Goal: Information Seeking & Learning: Learn about a topic

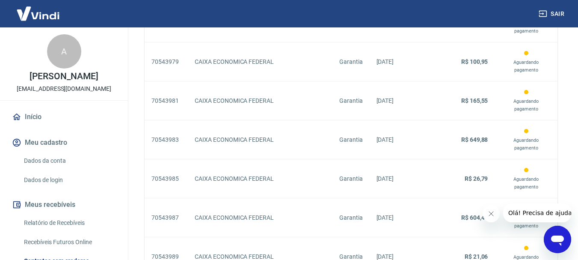
scroll to position [849, 0]
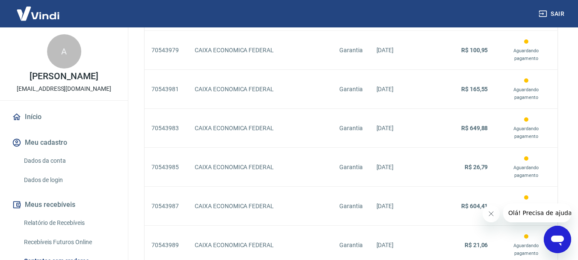
click at [491, 211] on icon "Fechar mensagem da empresa" at bounding box center [490, 213] width 7 height 7
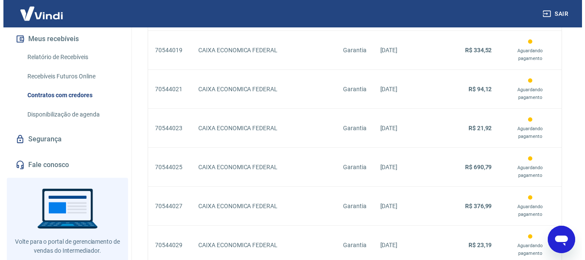
scroll to position [849, 0]
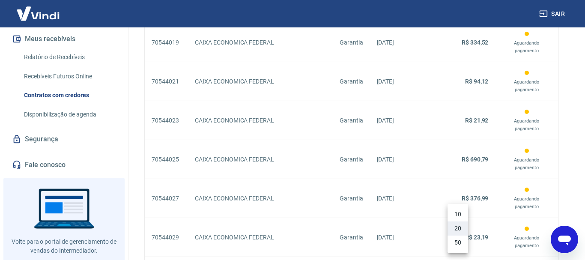
click at [453, 243] on li "50" at bounding box center [457, 242] width 21 height 14
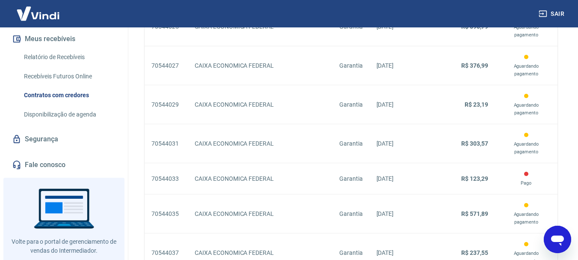
scroll to position [1786, 0]
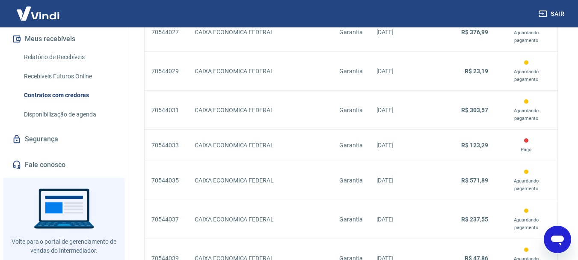
drag, startPoint x: 582, startPoint y: 125, endPoint x: 7, endPoint y: 14, distance: 585.0
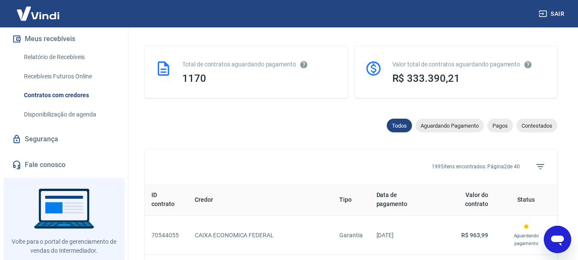
scroll to position [1755, 0]
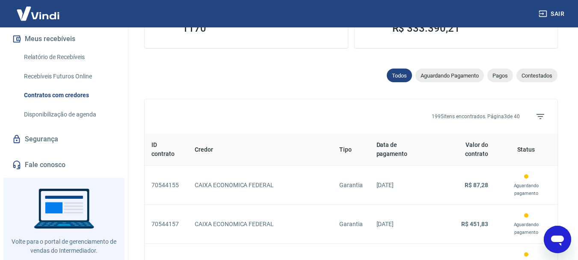
scroll to position [198, 0]
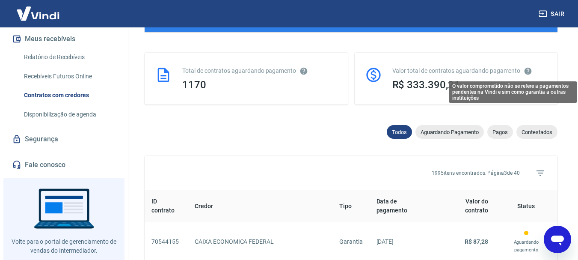
click at [527, 70] on icon "O valor comprometido não se refere a pagamentos pendentes na Vindi e sim como g…" at bounding box center [528, 70] width 7 height 7
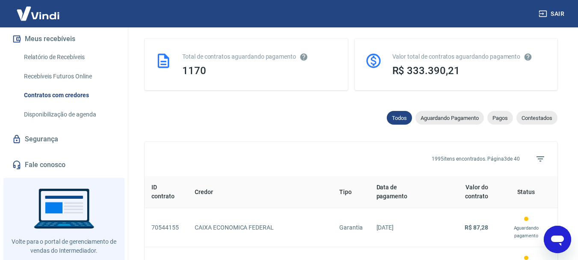
scroll to position [226, 0]
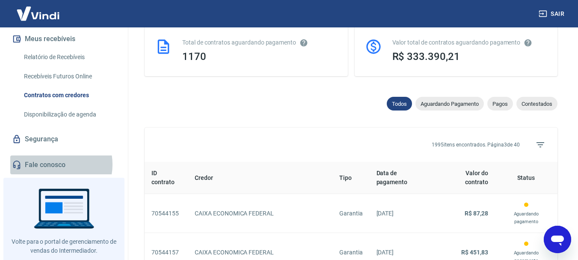
click at [53, 164] on link "Fale conosco" at bounding box center [63, 164] width 107 height 19
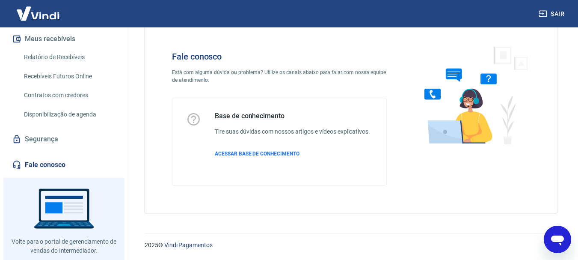
scroll to position [21, 0]
click at [246, 152] on span "ACESSAR BASE DE CONHECIMENTO" at bounding box center [257, 154] width 85 height 6
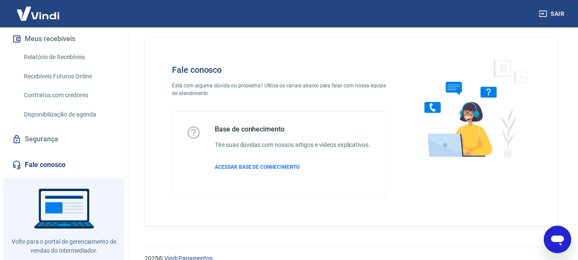
scroll to position [0, 0]
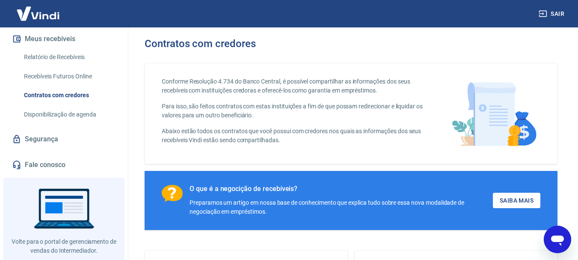
scroll to position [204, 0]
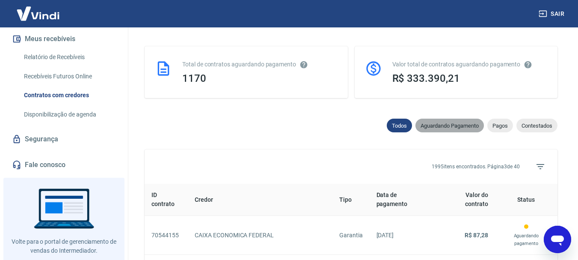
click at [467, 126] on span "Aguardando Pagamento" at bounding box center [450, 125] width 68 height 6
select select "waiting_payment"
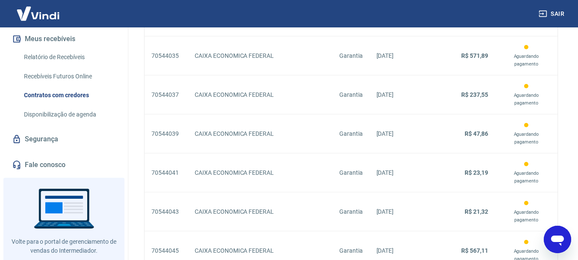
scroll to position [1786, 0]
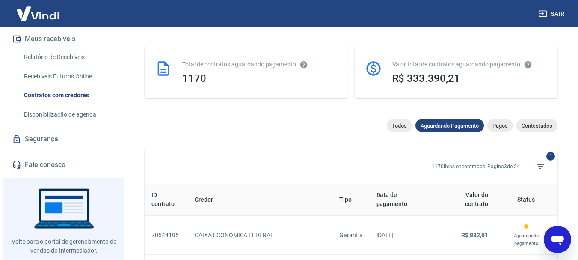
scroll to position [1786, 0]
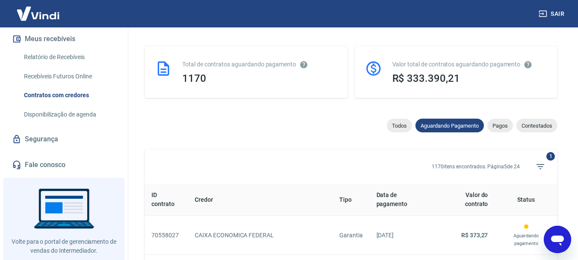
scroll to position [1786, 0]
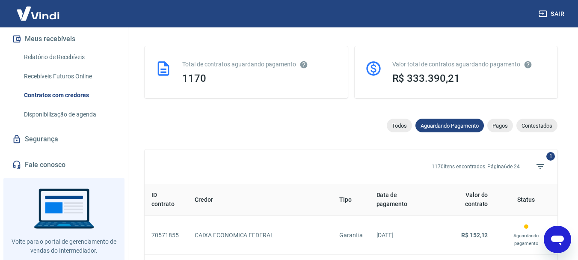
scroll to position [1786, 0]
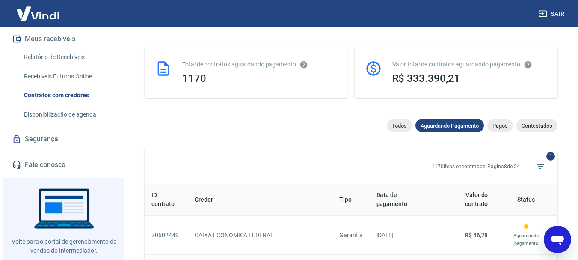
scroll to position [1786, 0]
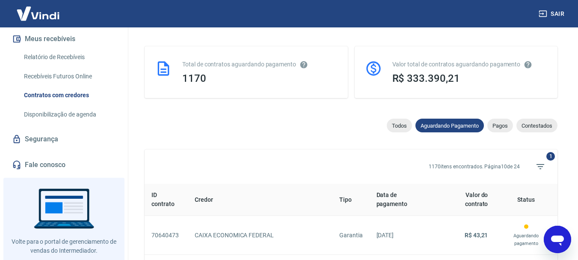
scroll to position [1786, 0]
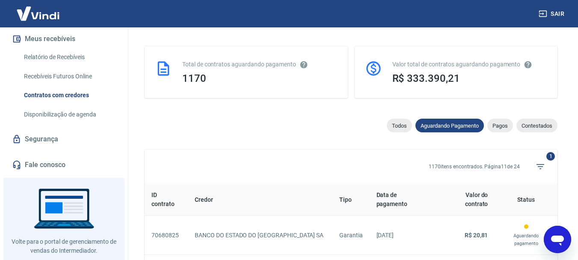
scroll to position [1786, 0]
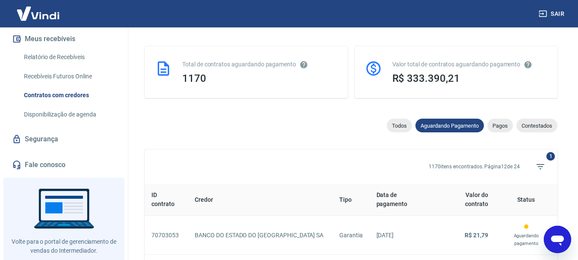
scroll to position [1786, 0]
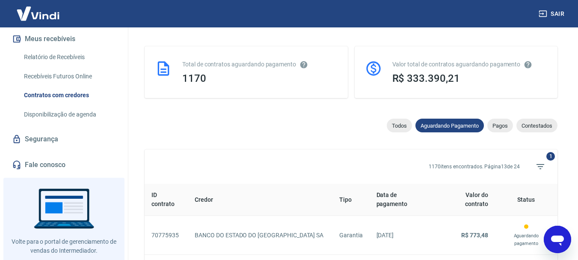
scroll to position [1786, 0]
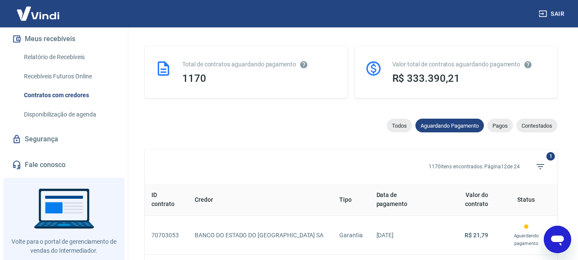
scroll to position [1786, 0]
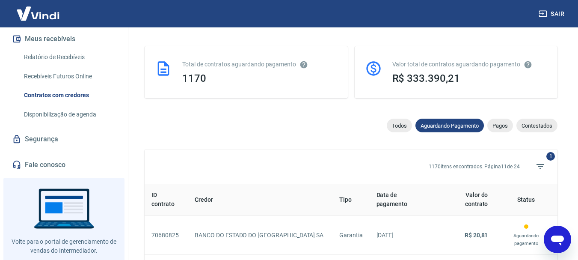
scroll to position [1786, 0]
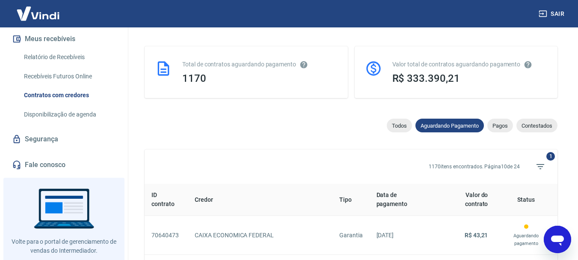
scroll to position [1786, 0]
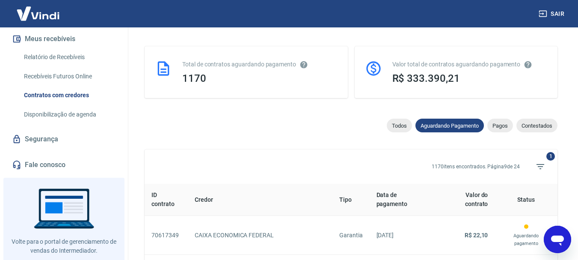
scroll to position [1786, 0]
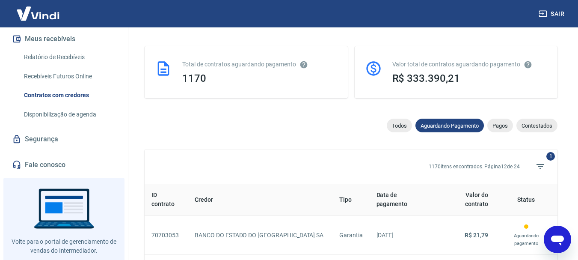
scroll to position [1786, 0]
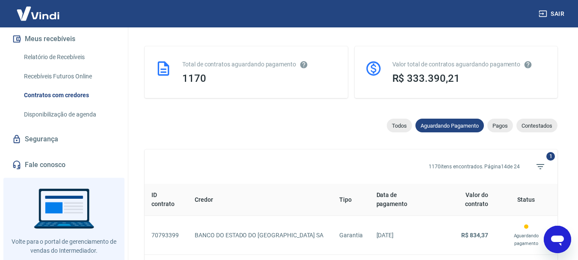
scroll to position [1786, 0]
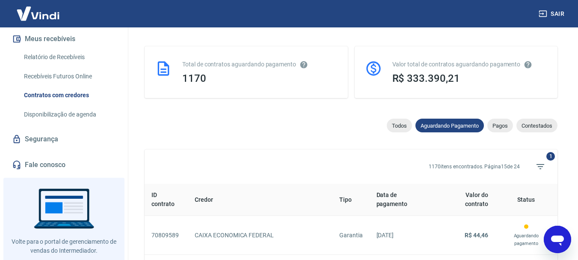
scroll to position [1786, 0]
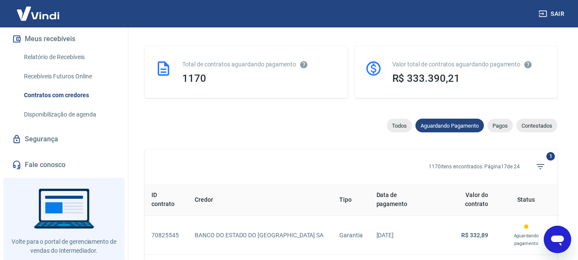
scroll to position [1786, 0]
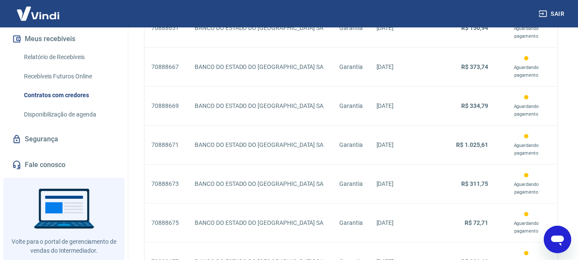
scroll to position [1786, 0]
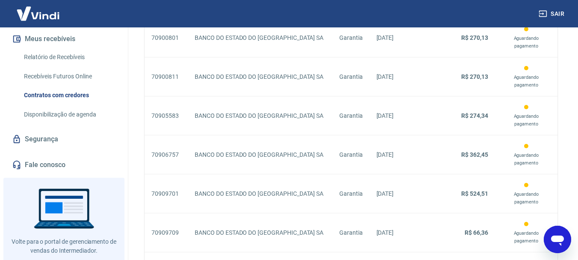
scroll to position [1786, 0]
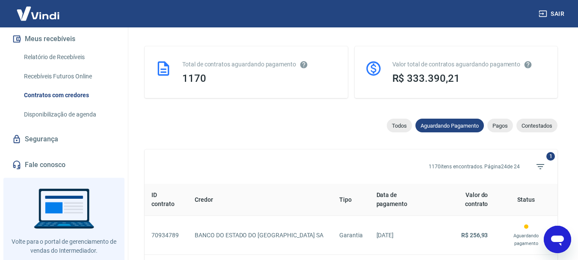
scroll to position [849, 0]
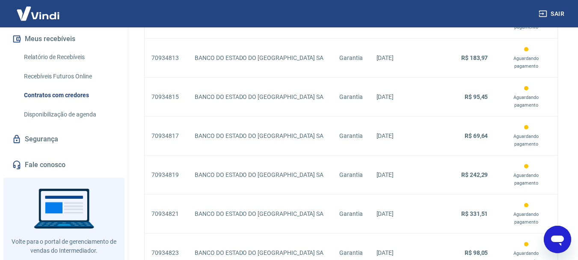
click at [75, 113] on link "Disponibilização de agenda" at bounding box center [69, 115] width 97 height 18
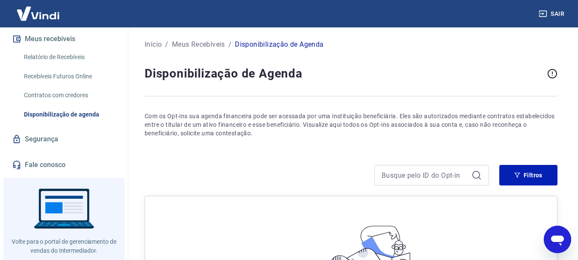
click at [53, 162] on link "Fale conosco" at bounding box center [63, 164] width 107 height 19
